Goal: Task Accomplishment & Management: Manage account settings

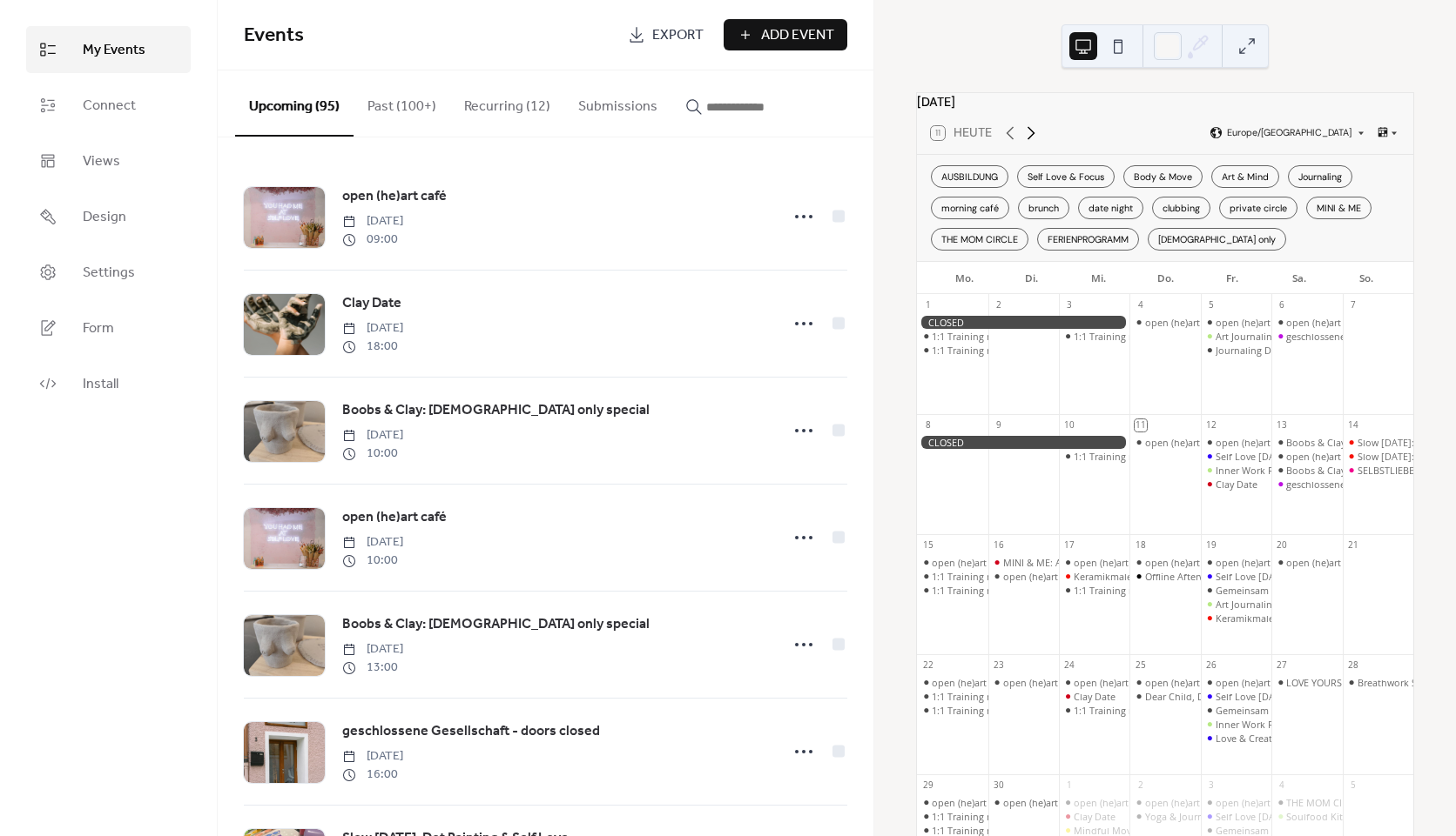
click at [1029, 142] on icon at bounding box center [1031, 133] width 21 height 21
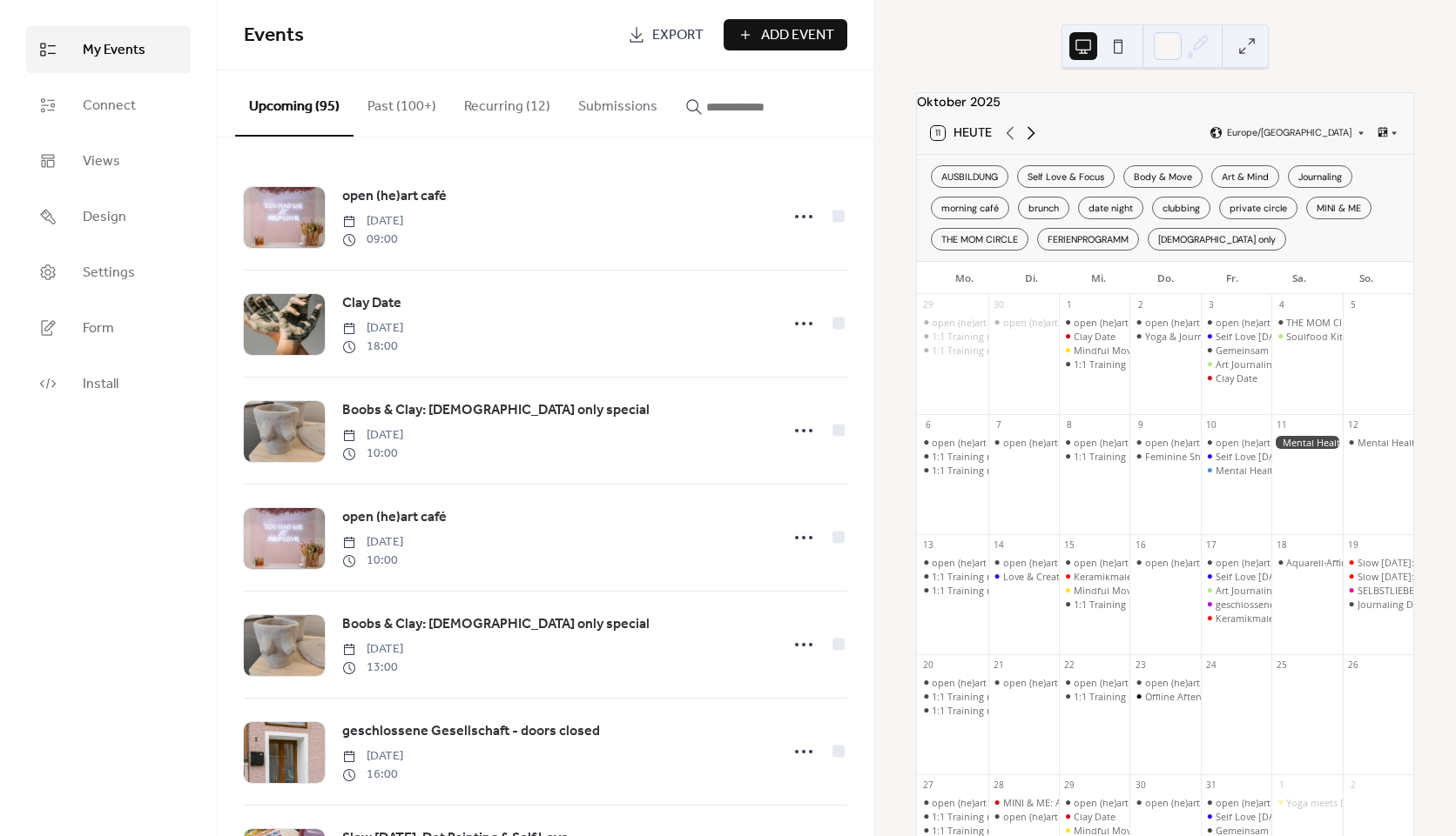
click at [1029, 142] on icon at bounding box center [1031, 133] width 21 height 21
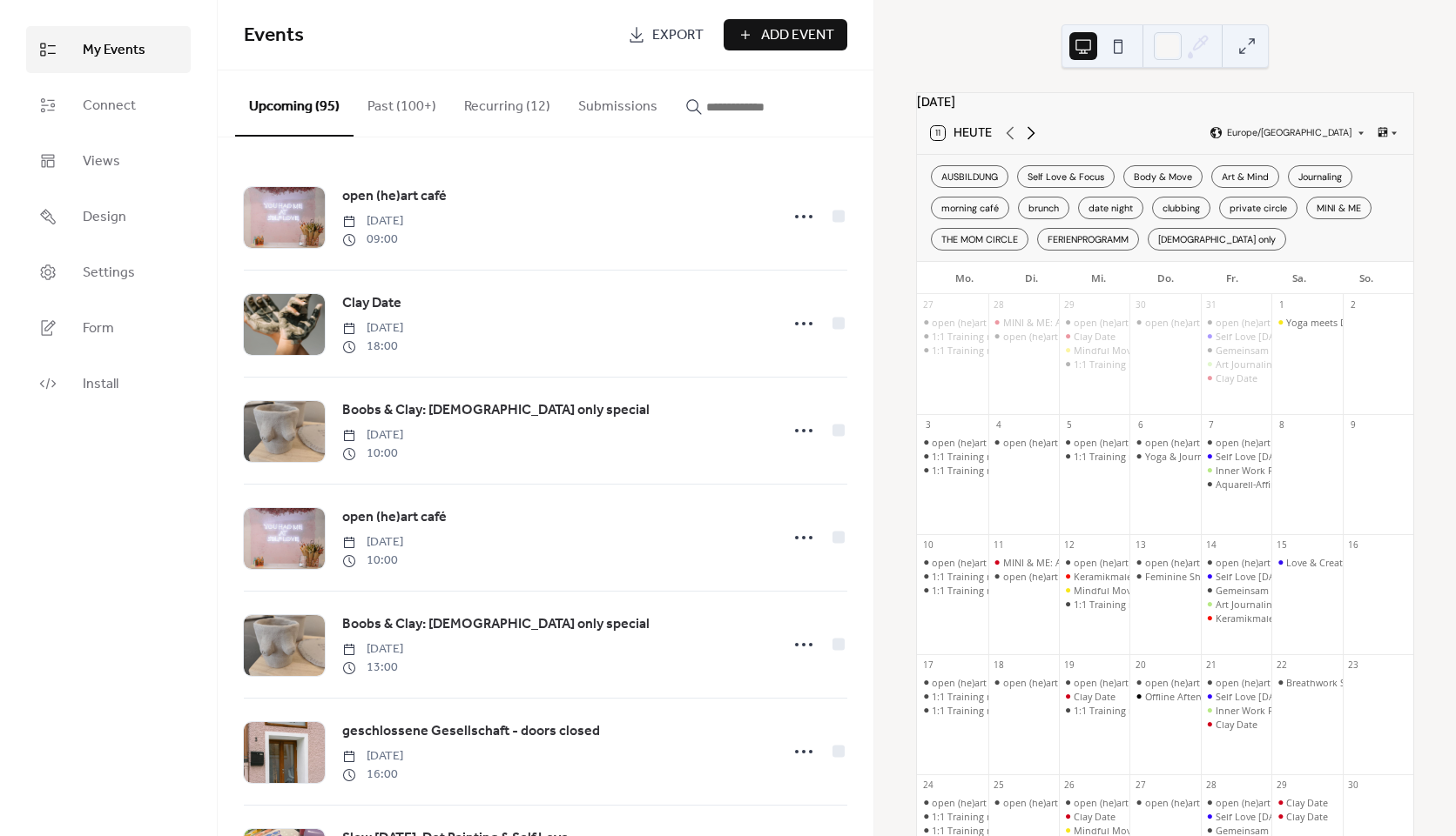
click at [1029, 142] on icon at bounding box center [1031, 133] width 21 height 21
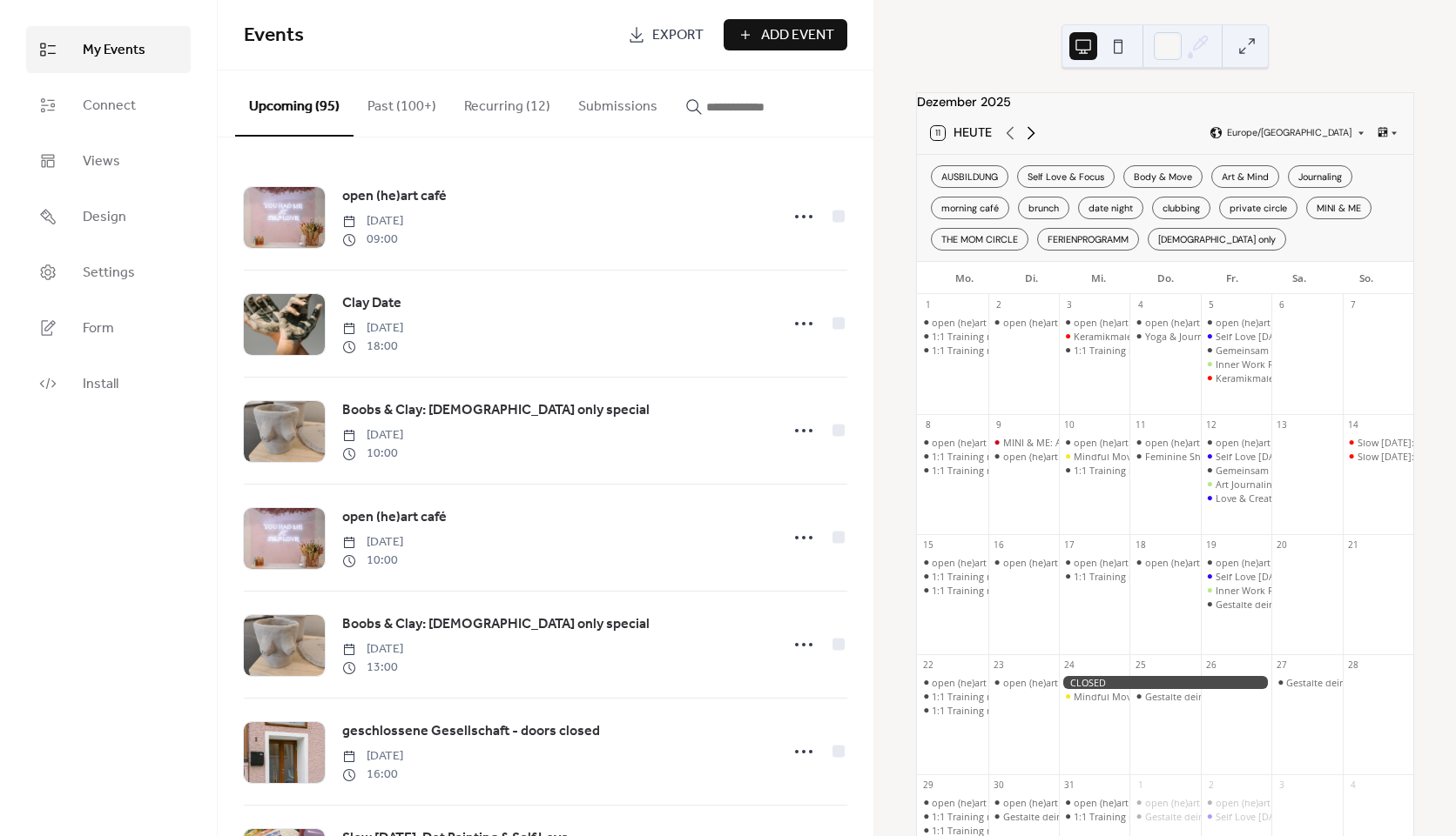
click at [1029, 142] on icon at bounding box center [1031, 133] width 21 height 21
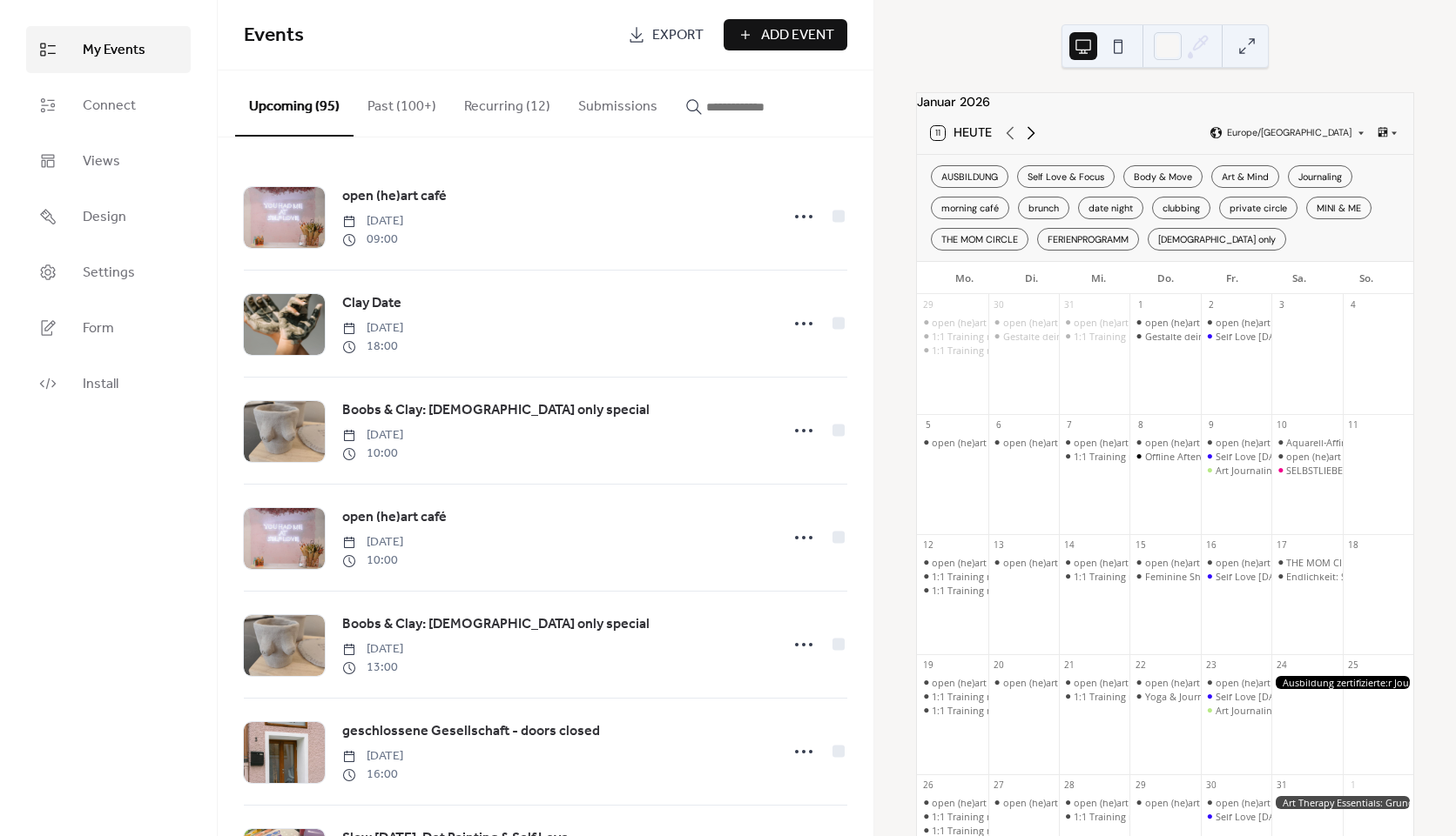
click at [1029, 142] on icon at bounding box center [1031, 133] width 21 height 21
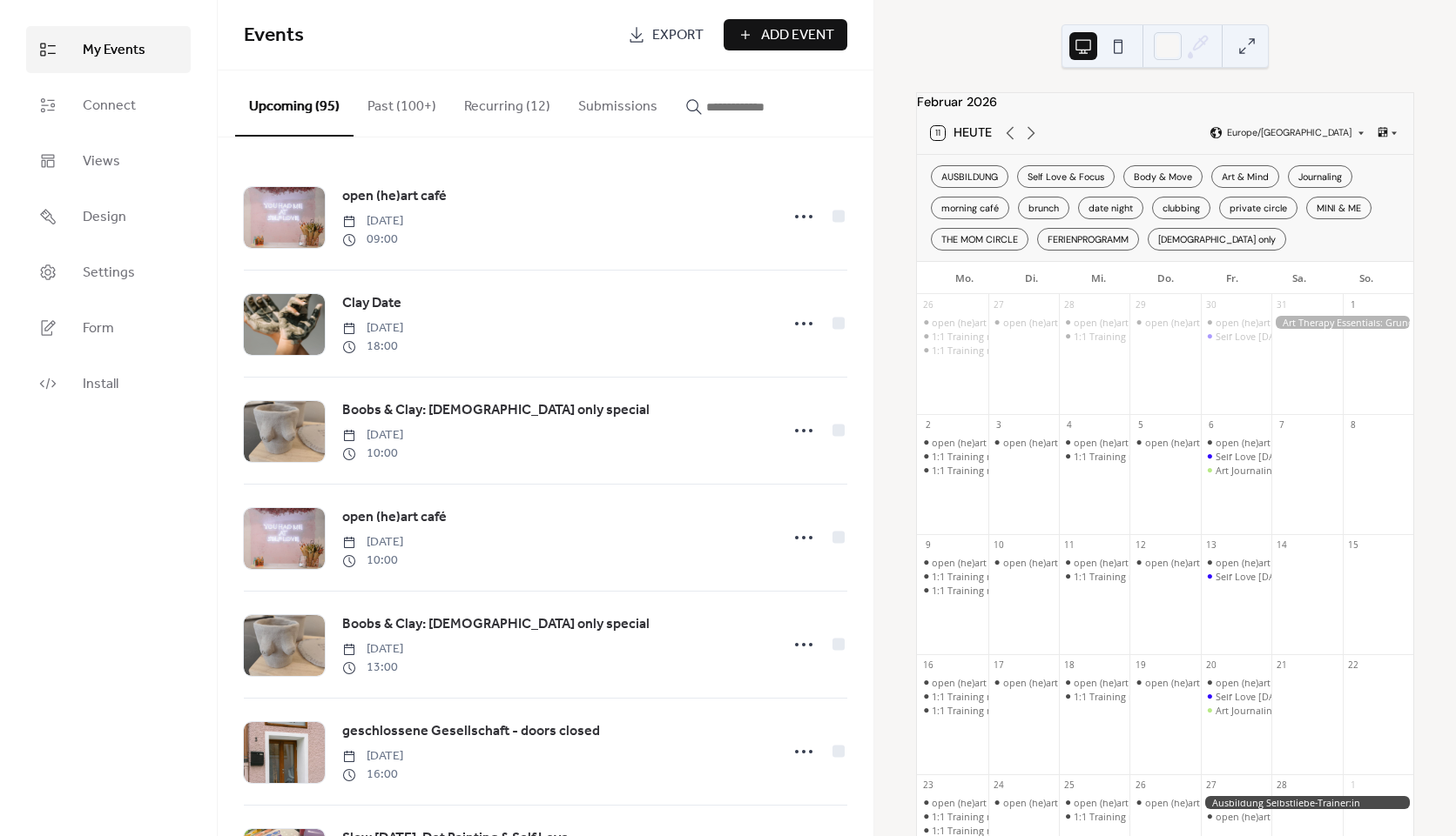
scroll to position [87, 0]
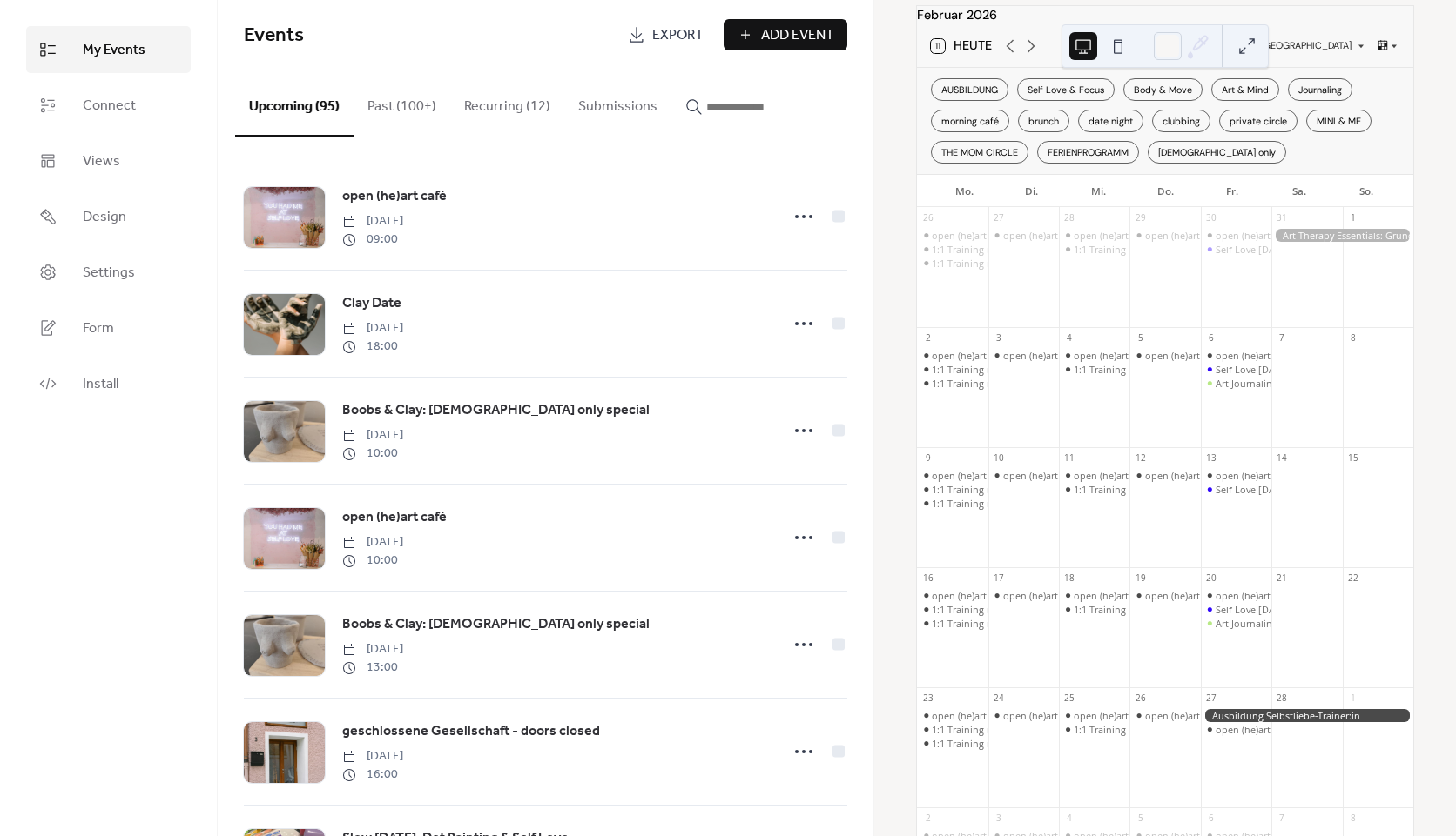
click at [483, 115] on button "Recurring (12)" at bounding box center [508, 103] width 114 height 65
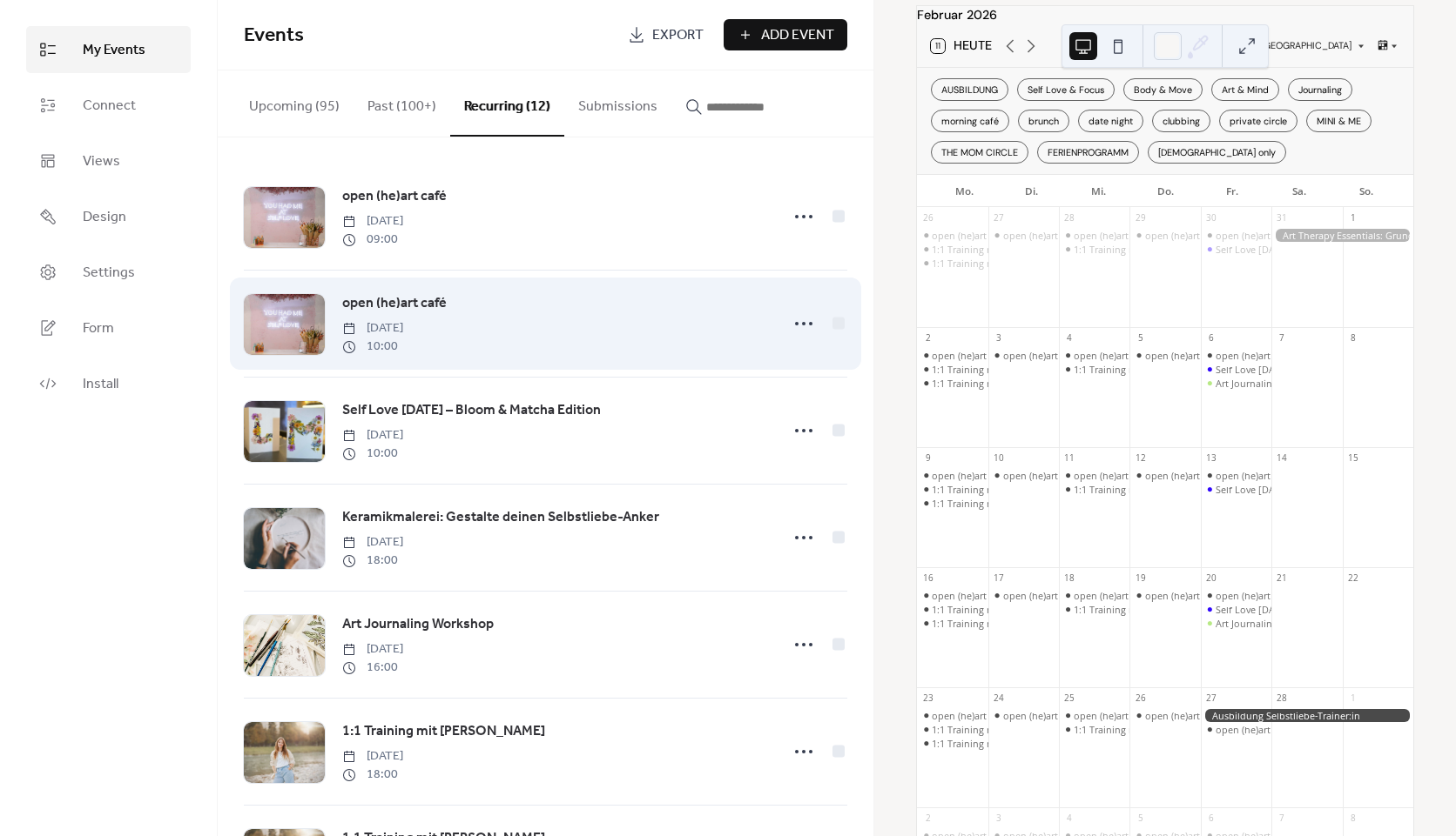
click at [431, 301] on span "open (he)art café" at bounding box center [394, 303] width 104 height 21
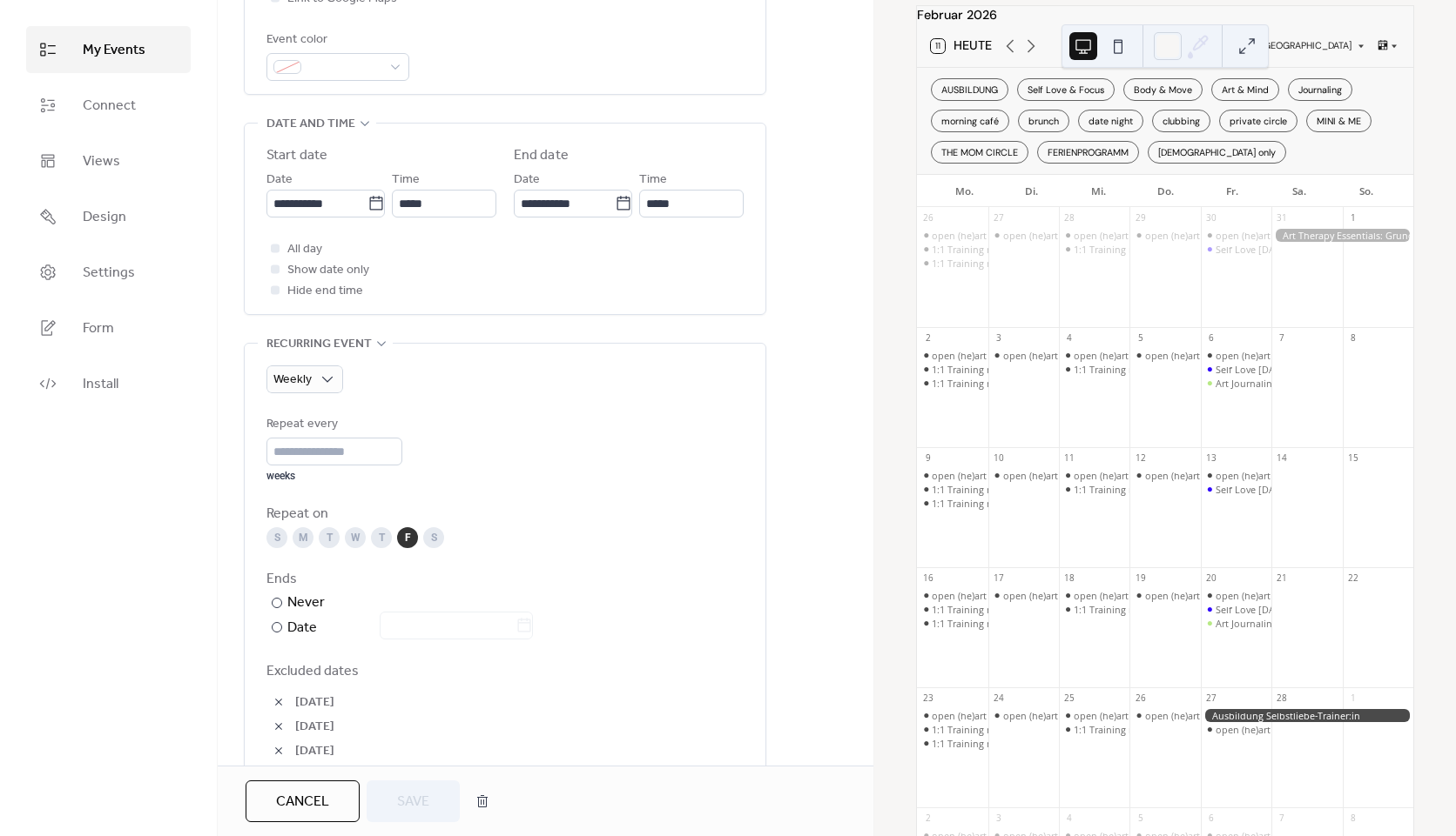
scroll to position [784, 0]
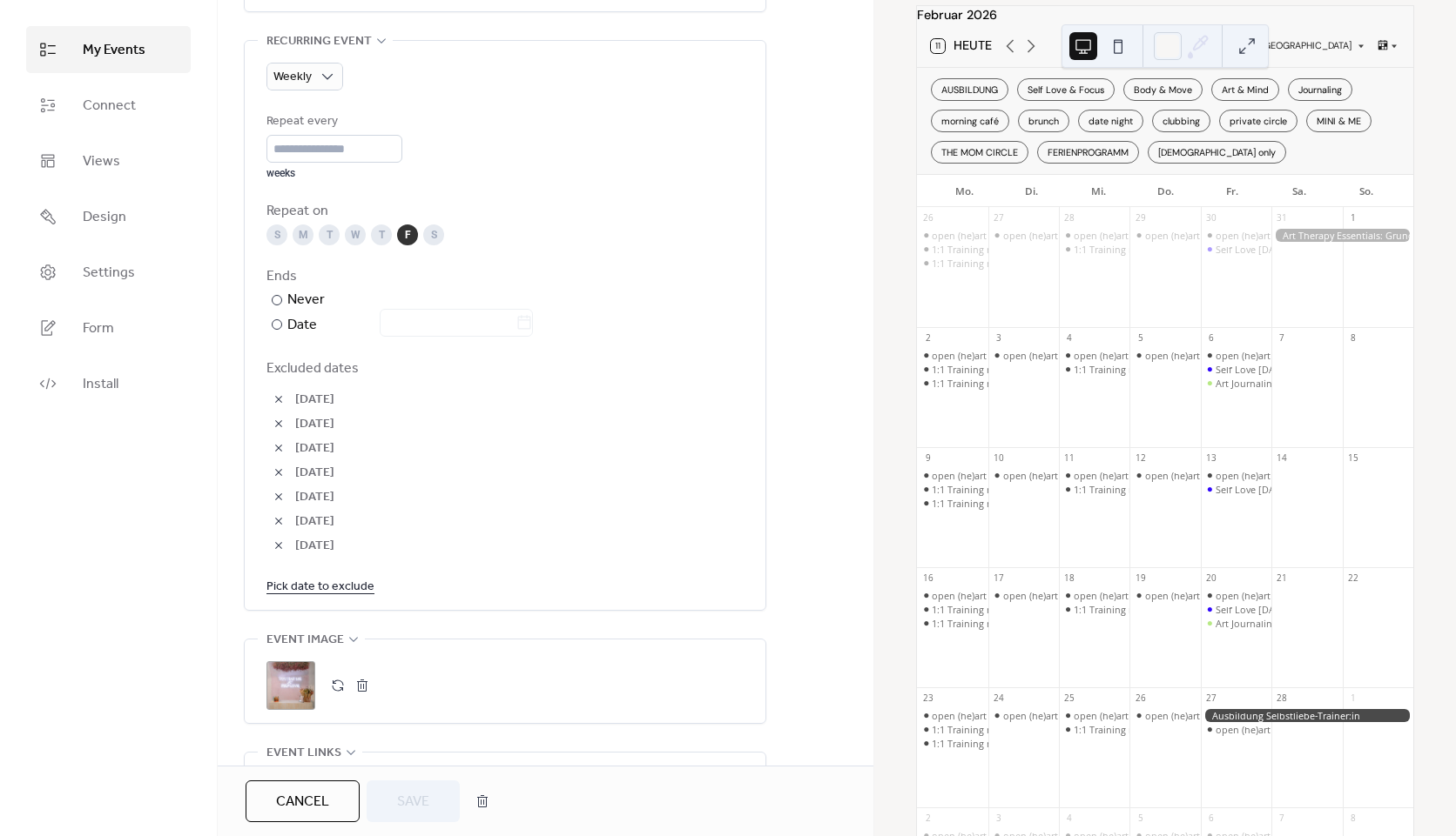
click at [321, 579] on link "Pick date to exclude" at bounding box center [320, 586] width 108 height 22
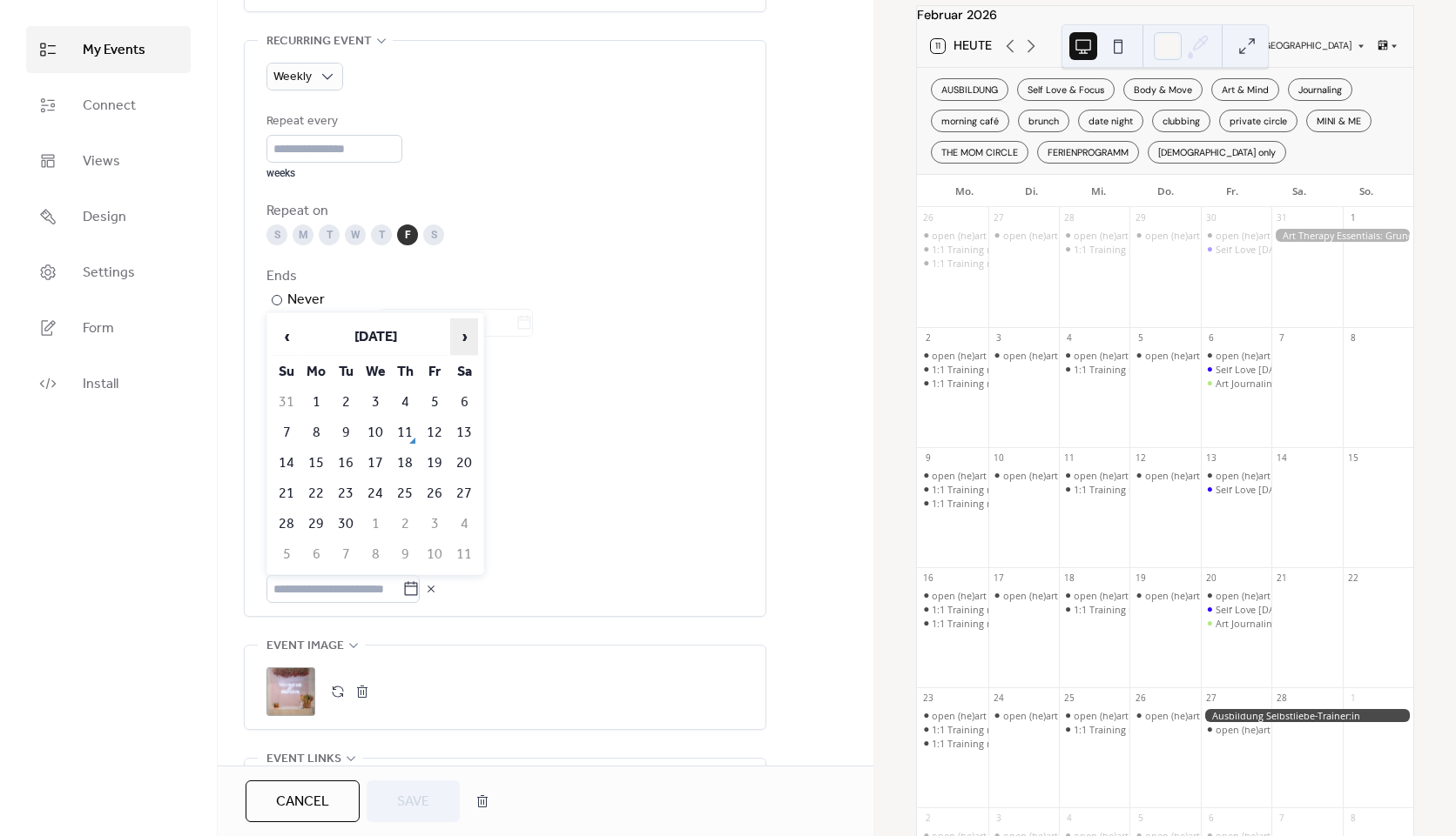
click at [457, 334] on span "›" at bounding box center [465, 337] width 26 height 35
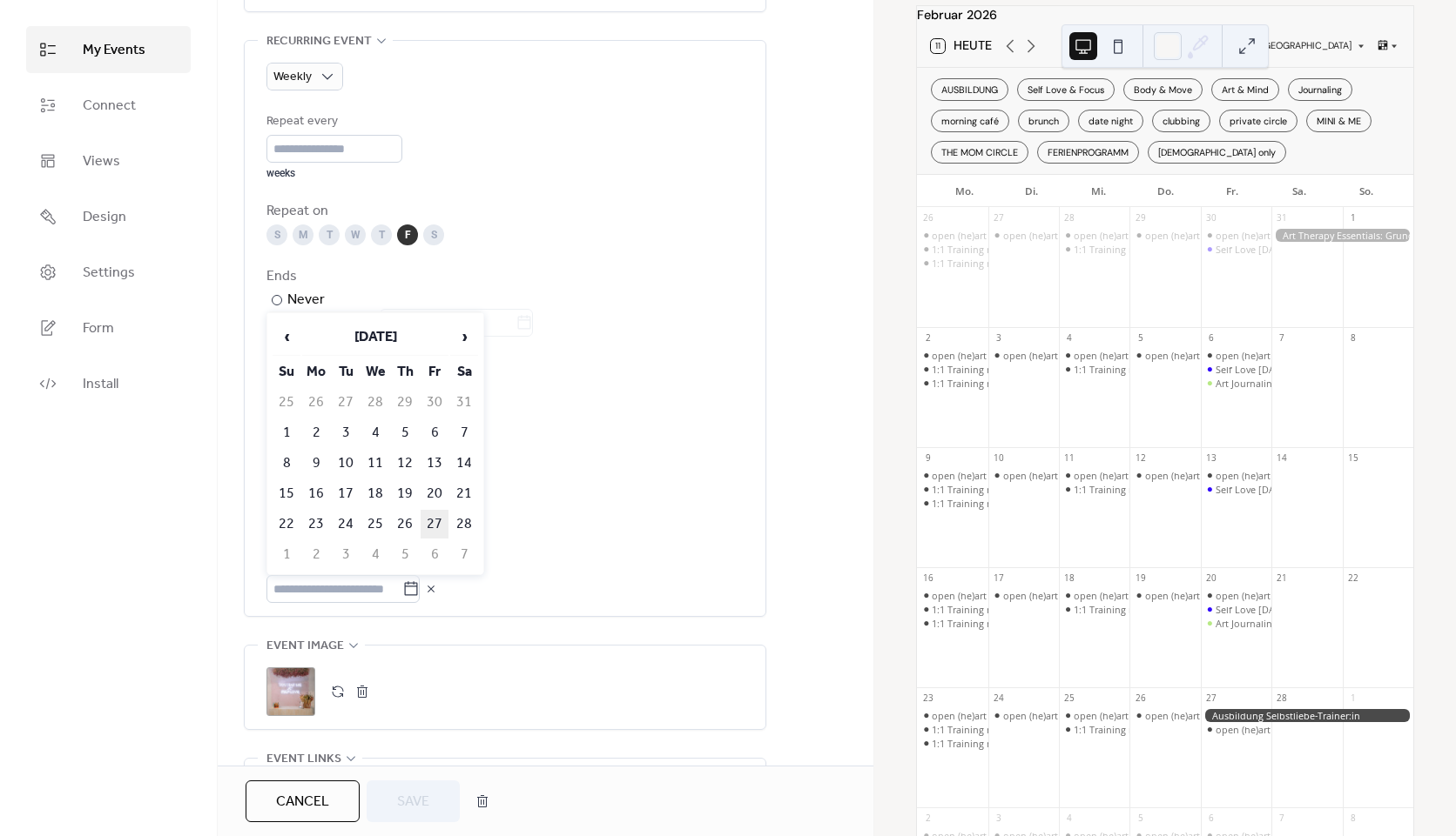
click at [441, 533] on td "27" at bounding box center [435, 524] width 28 height 29
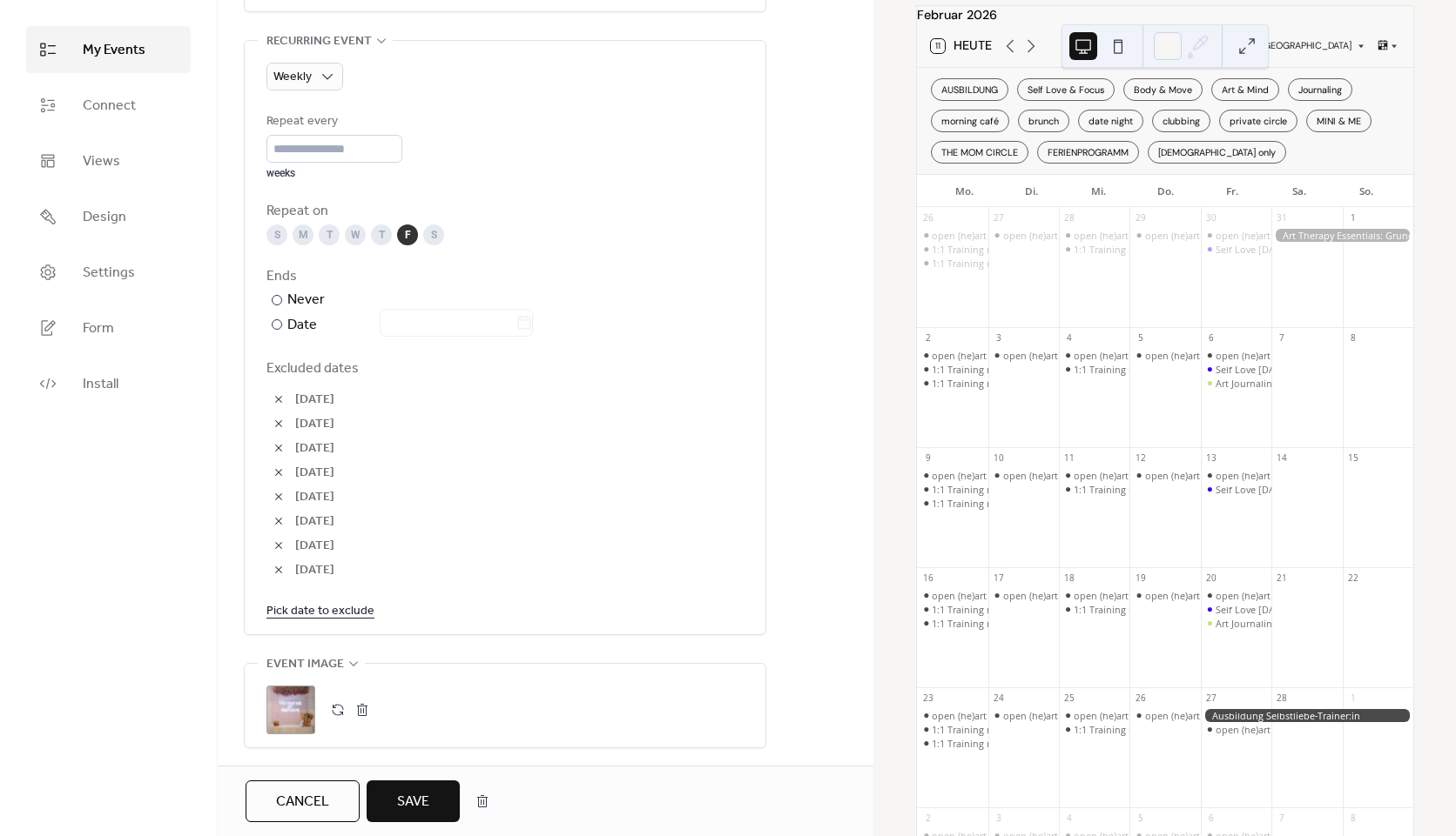
click at [451, 805] on button "Save" at bounding box center [413, 802] width 93 height 42
